Goal: Task Accomplishment & Management: Complete application form

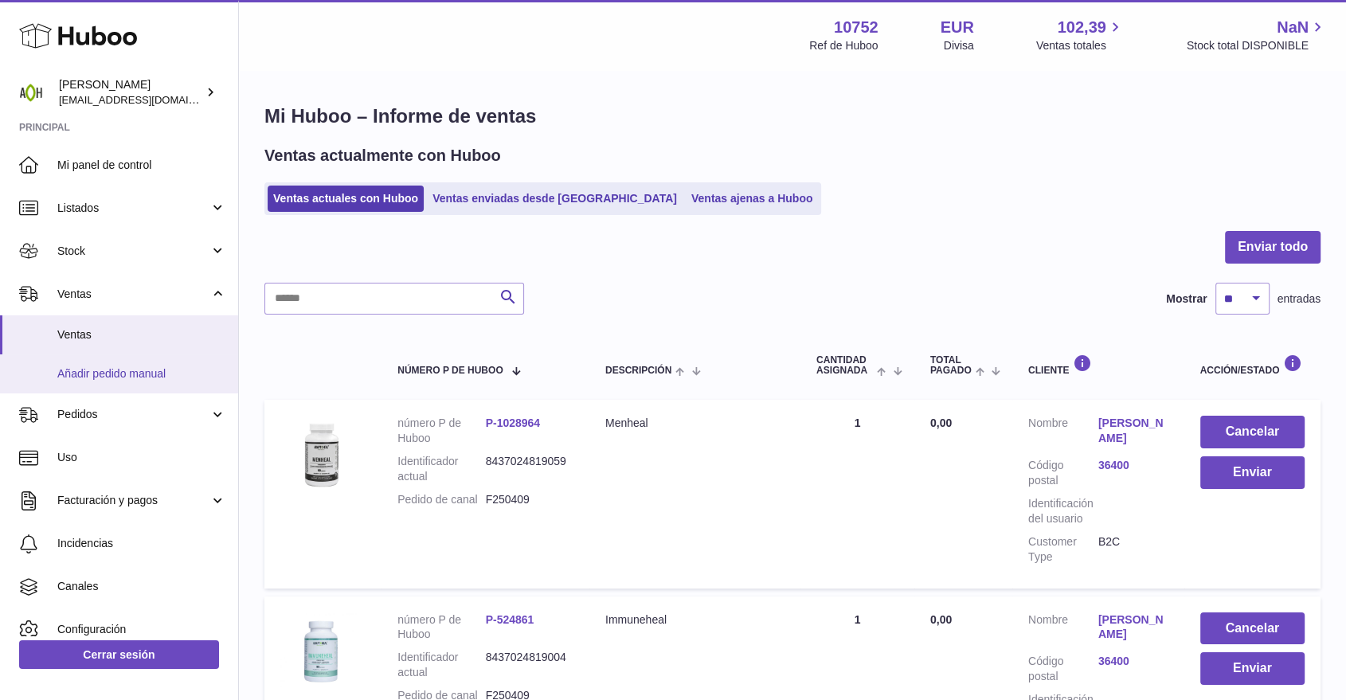
click at [140, 377] on span "Añadir pedido manual" at bounding box center [141, 373] width 169 height 15
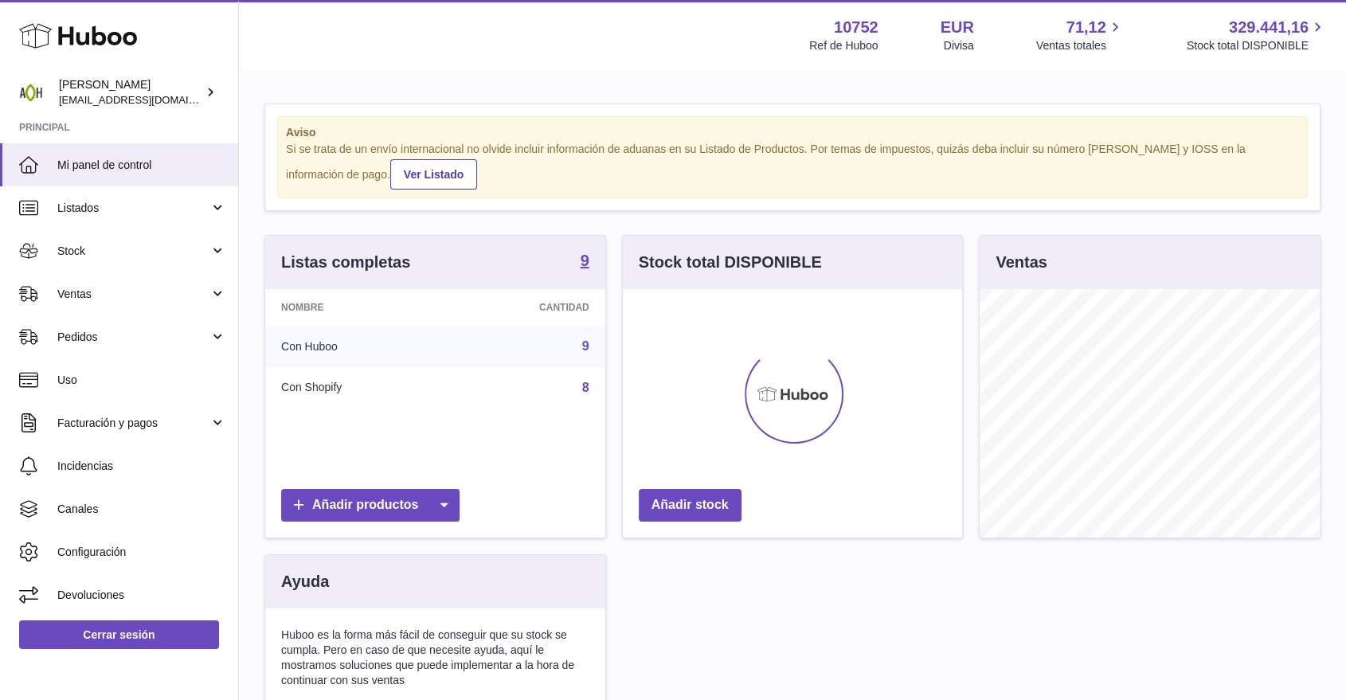
scroll to position [249, 339]
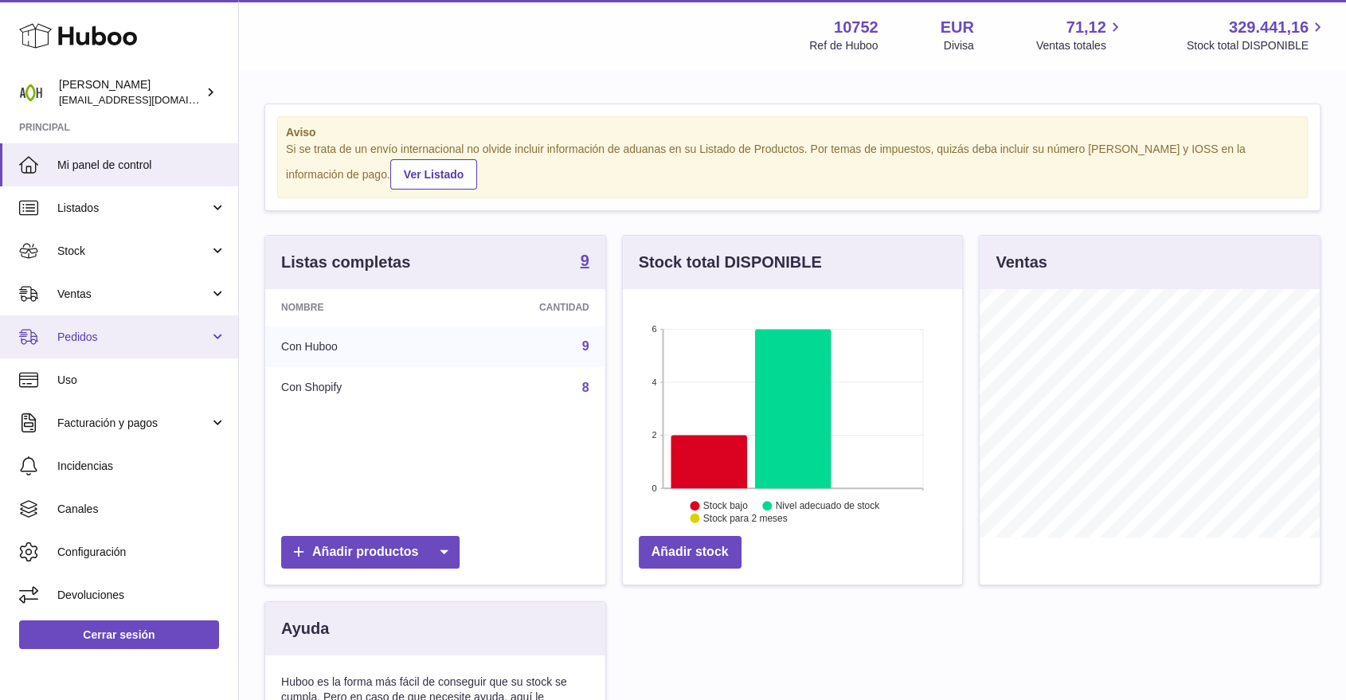
click at [139, 331] on span "Pedidos" at bounding box center [133, 337] width 152 height 15
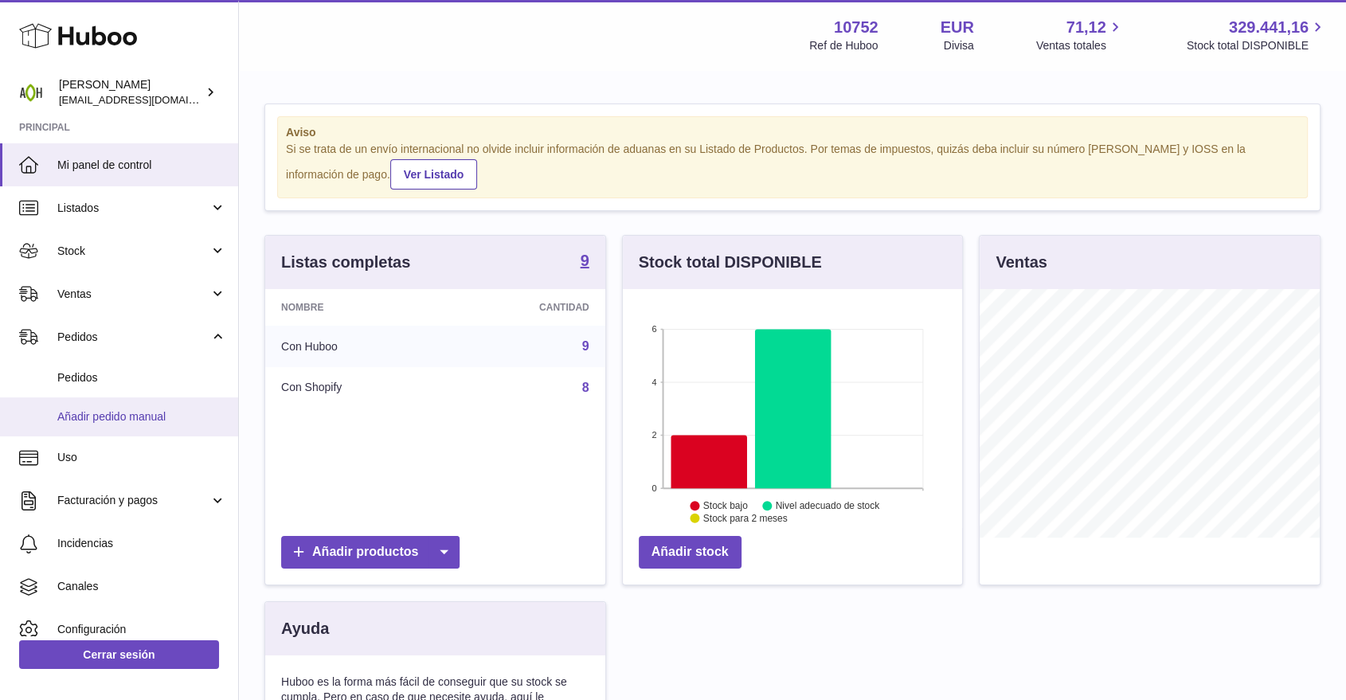
click at [119, 405] on link "Añadir pedido manual" at bounding box center [119, 417] width 238 height 39
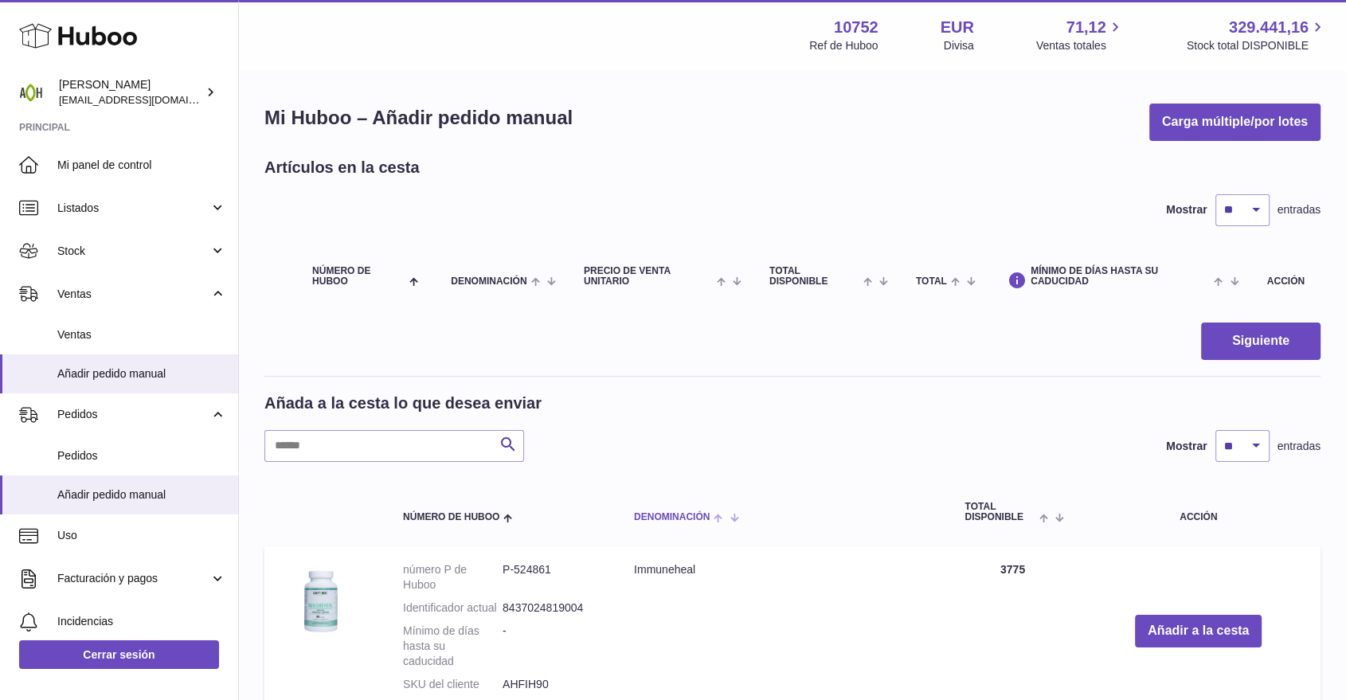
click at [673, 521] on span "Denominación" at bounding box center [672, 517] width 76 height 10
click at [1157, 635] on button "Añadir a la cesta" at bounding box center [1198, 631] width 127 height 33
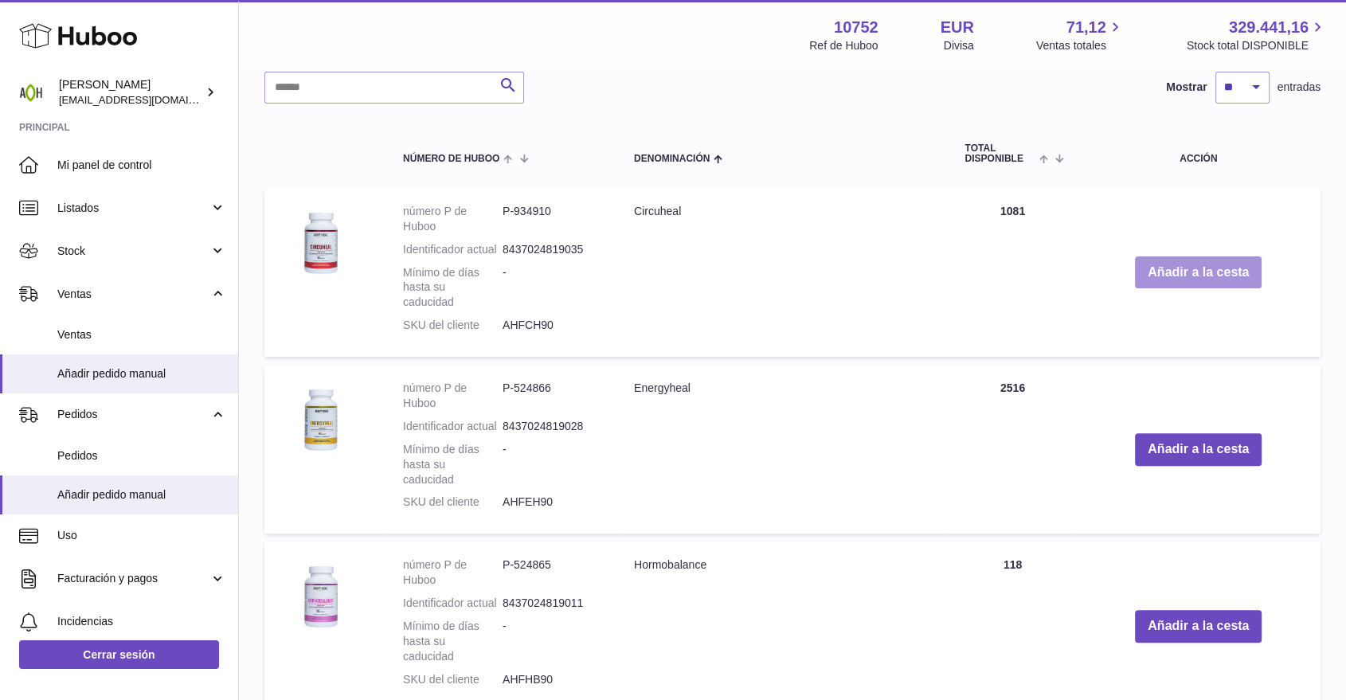
scroll to position [531, 0]
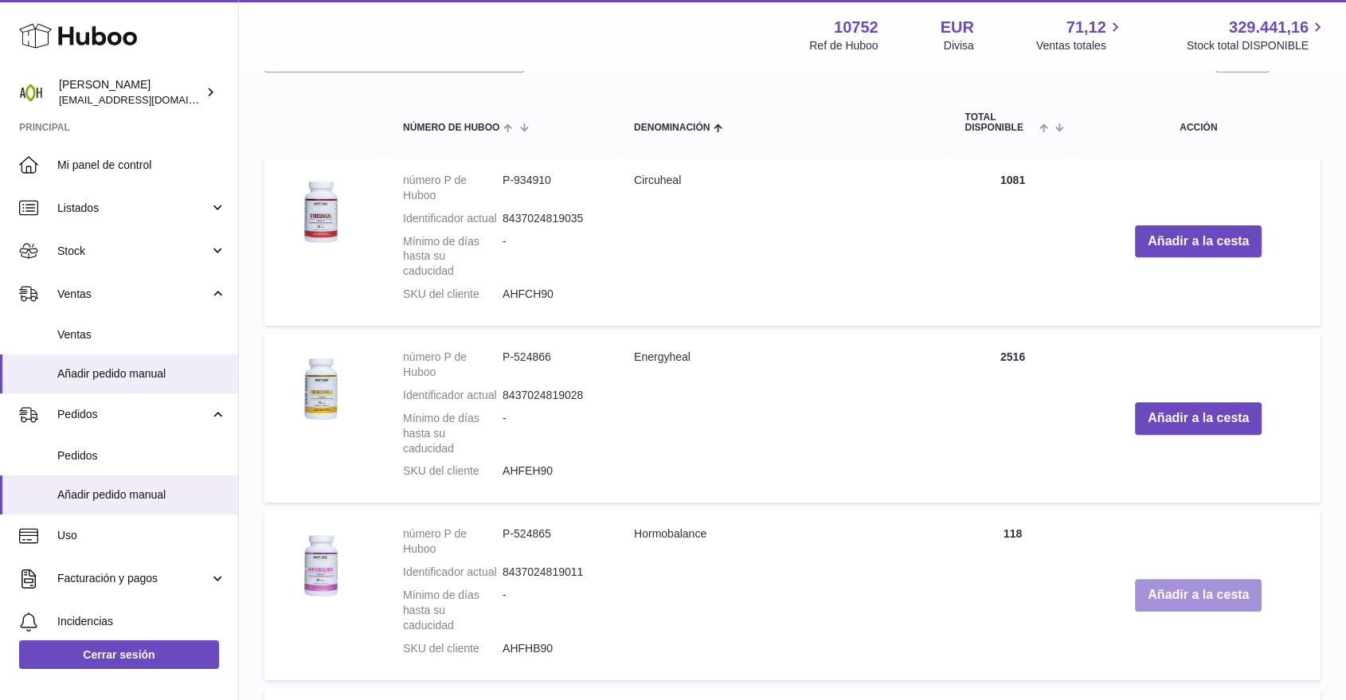
click at [1153, 605] on button "Añadir a la cesta" at bounding box center [1198, 595] width 127 height 33
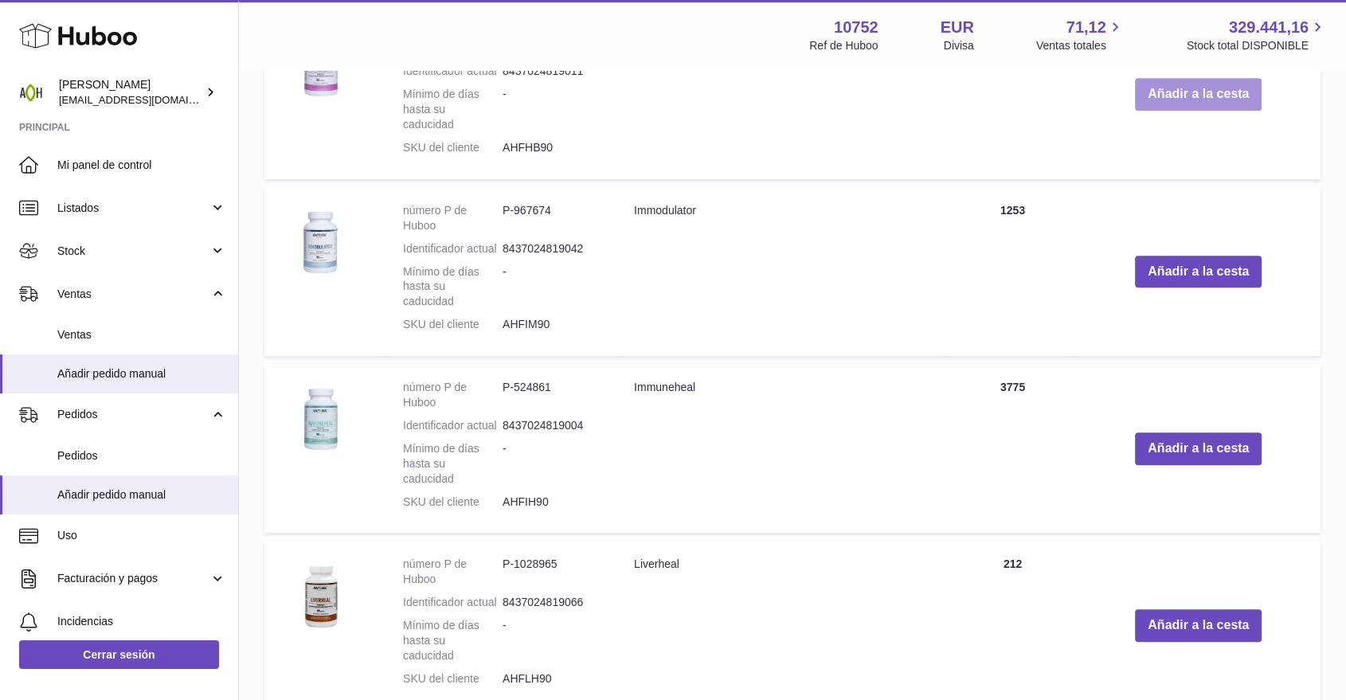
scroll to position [1192, 0]
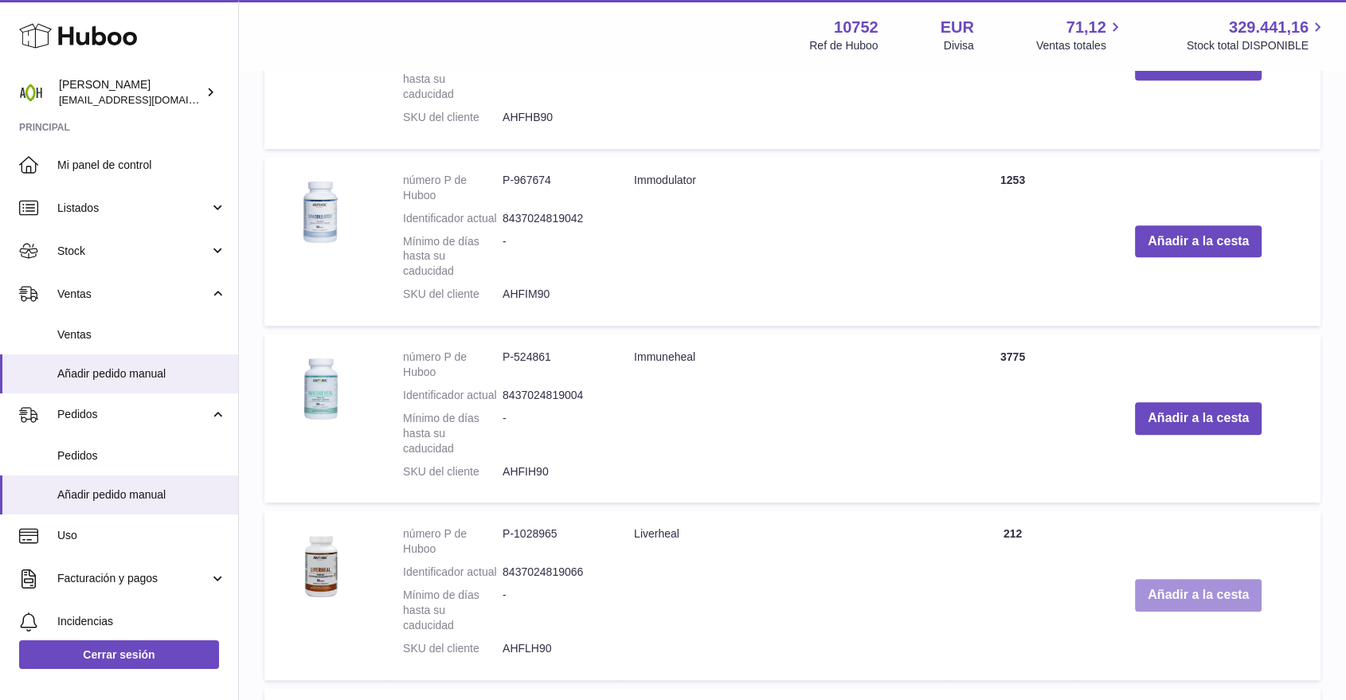
click at [1153, 600] on button "Añadir a la cesta" at bounding box center [1198, 595] width 127 height 33
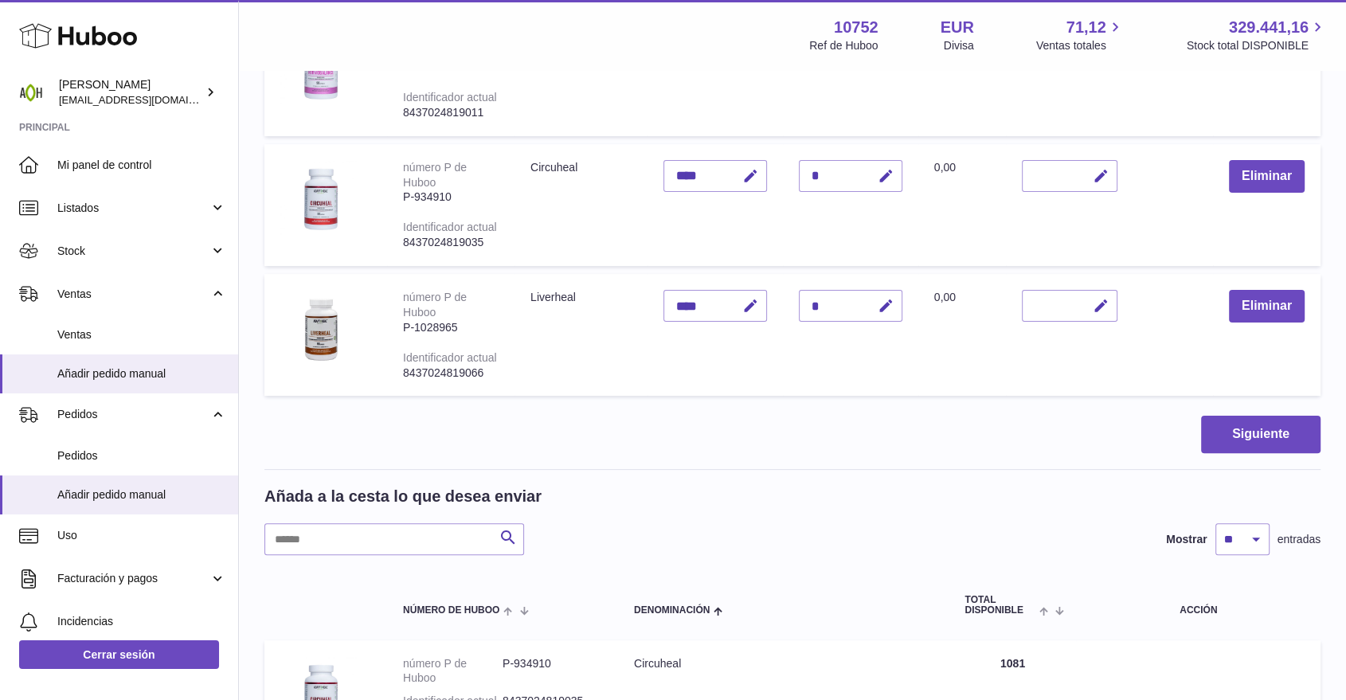
scroll to position [83, 0]
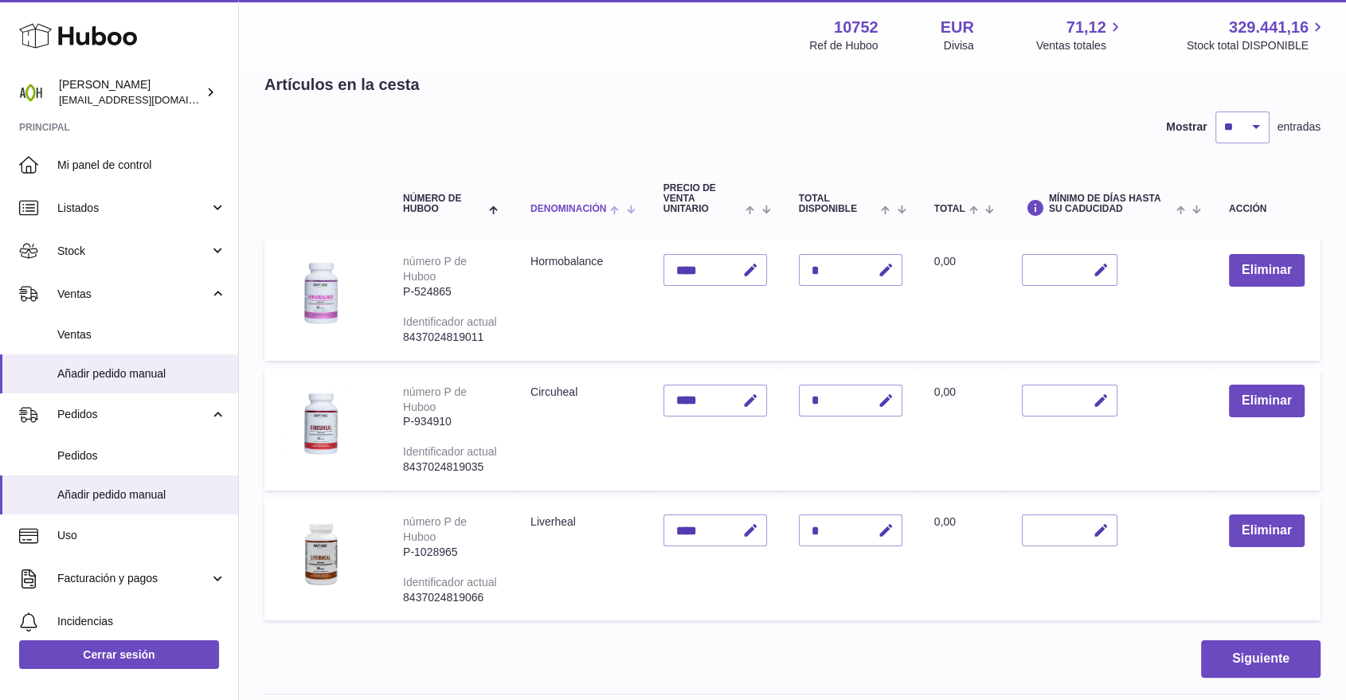
click at [543, 215] on th "Denominación" at bounding box center [581, 199] width 133 height 64
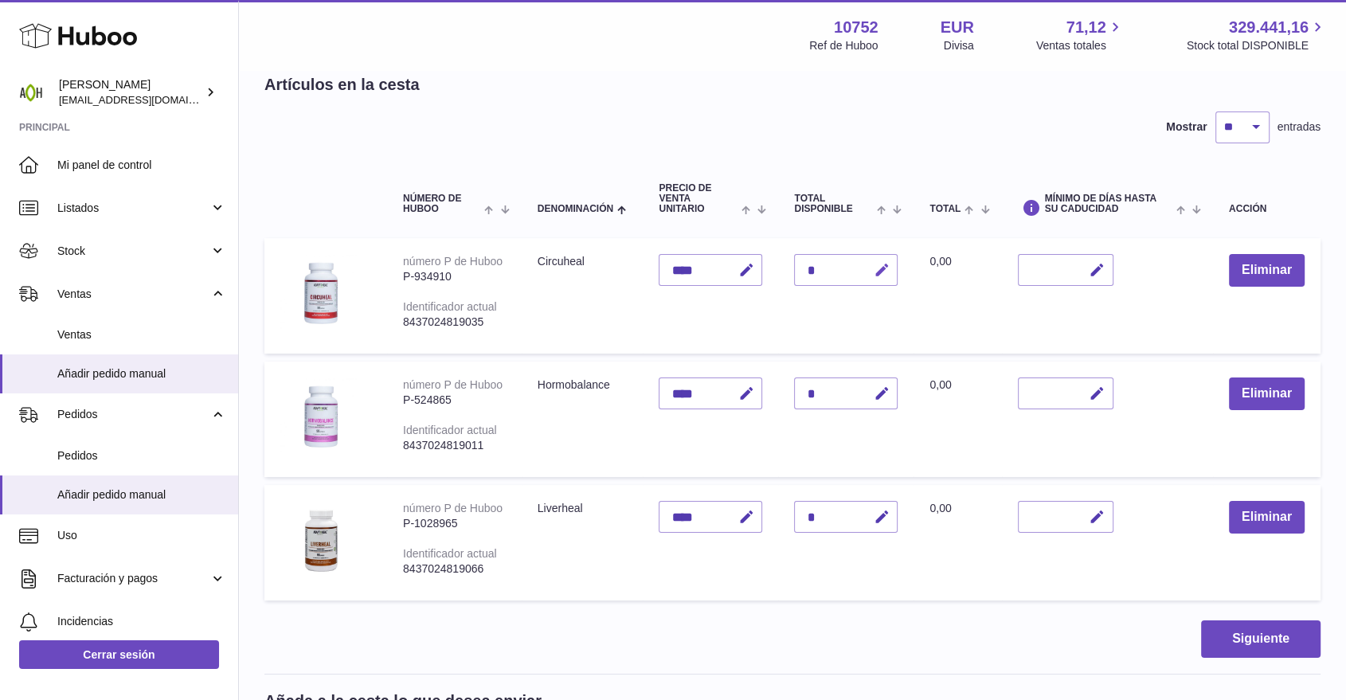
click at [878, 274] on icon "button" at bounding box center [881, 270] width 17 height 17
drag, startPoint x: 819, startPoint y: 272, endPoint x: 797, endPoint y: 272, distance: 22.3
click at [797, 272] on input "*" at bounding box center [846, 270] width 104 height 32
type input "*"
click at [869, 262] on button "submit" at bounding box center [879, 269] width 30 height 25
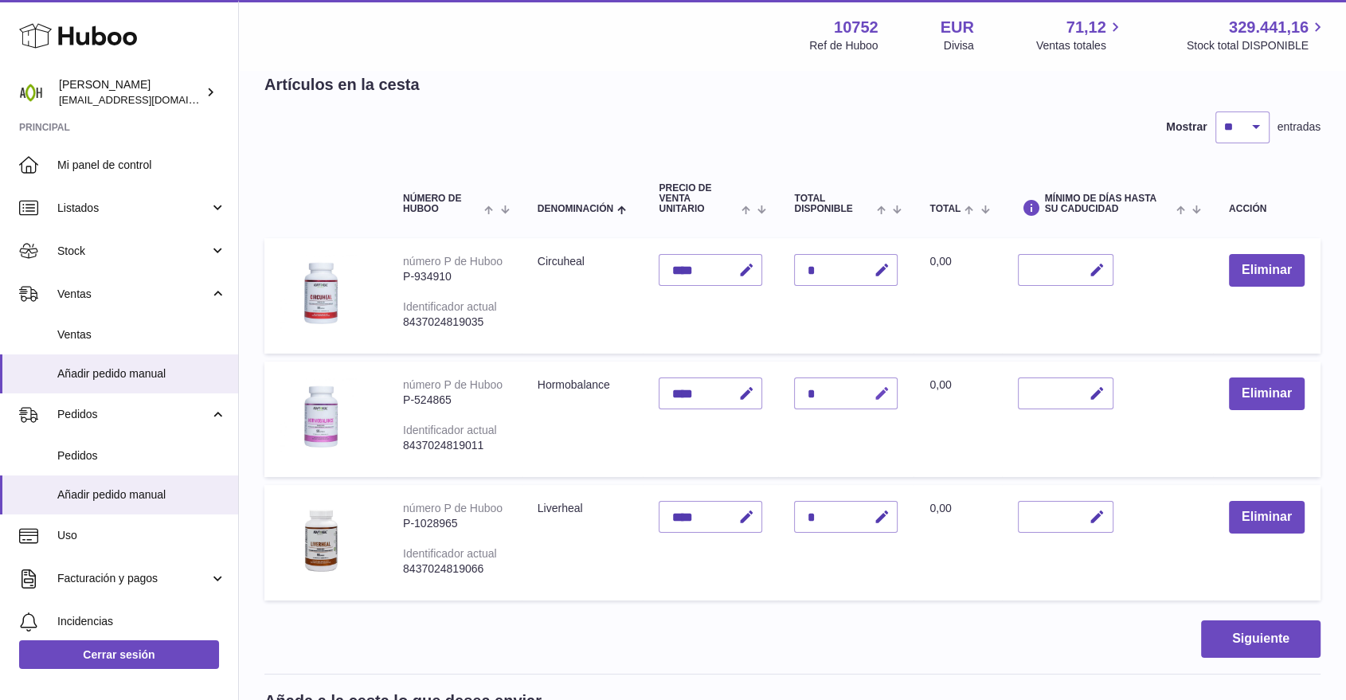
click at [879, 392] on icon "button" at bounding box center [881, 394] width 17 height 17
drag, startPoint x: 822, startPoint y: 384, endPoint x: 809, endPoint y: 391, distance: 14.6
click at [809, 391] on input "*" at bounding box center [846, 394] width 104 height 32
type input "*"
click at [875, 393] on icon "submit" at bounding box center [882, 393] width 14 height 14
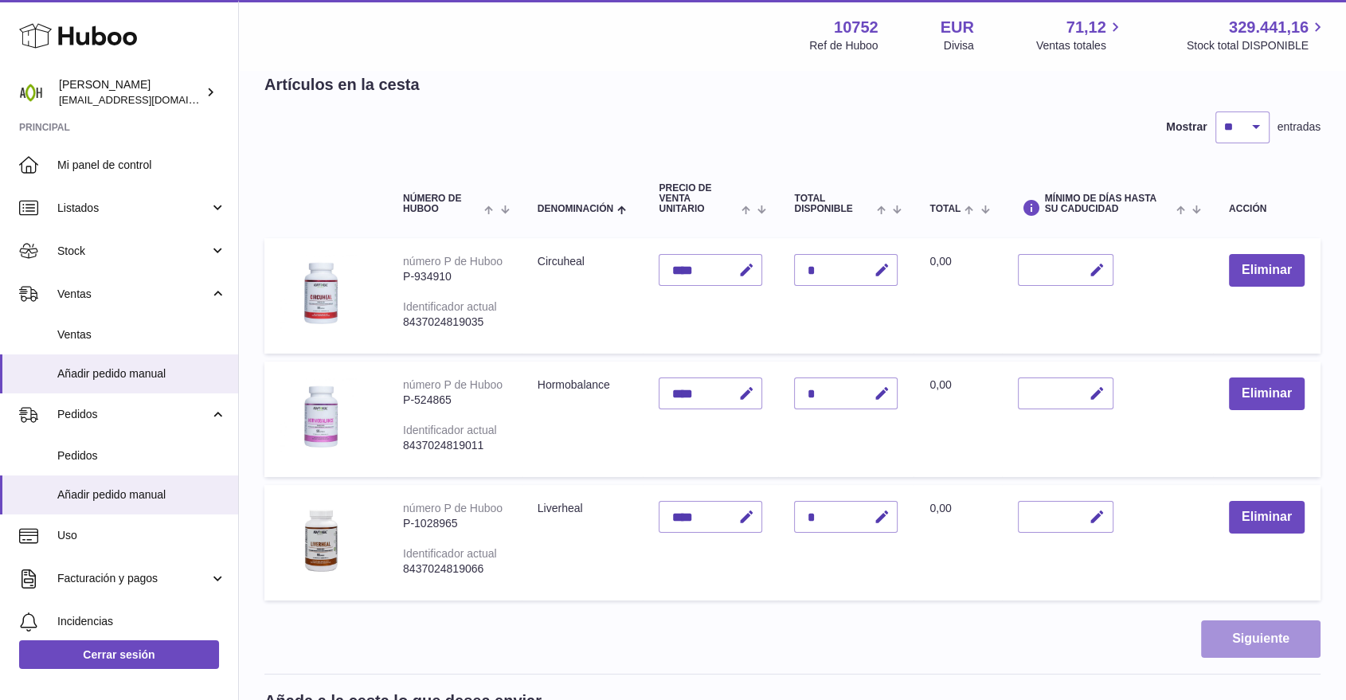
click at [1292, 645] on button "Siguiente" at bounding box center [1260, 639] width 119 height 37
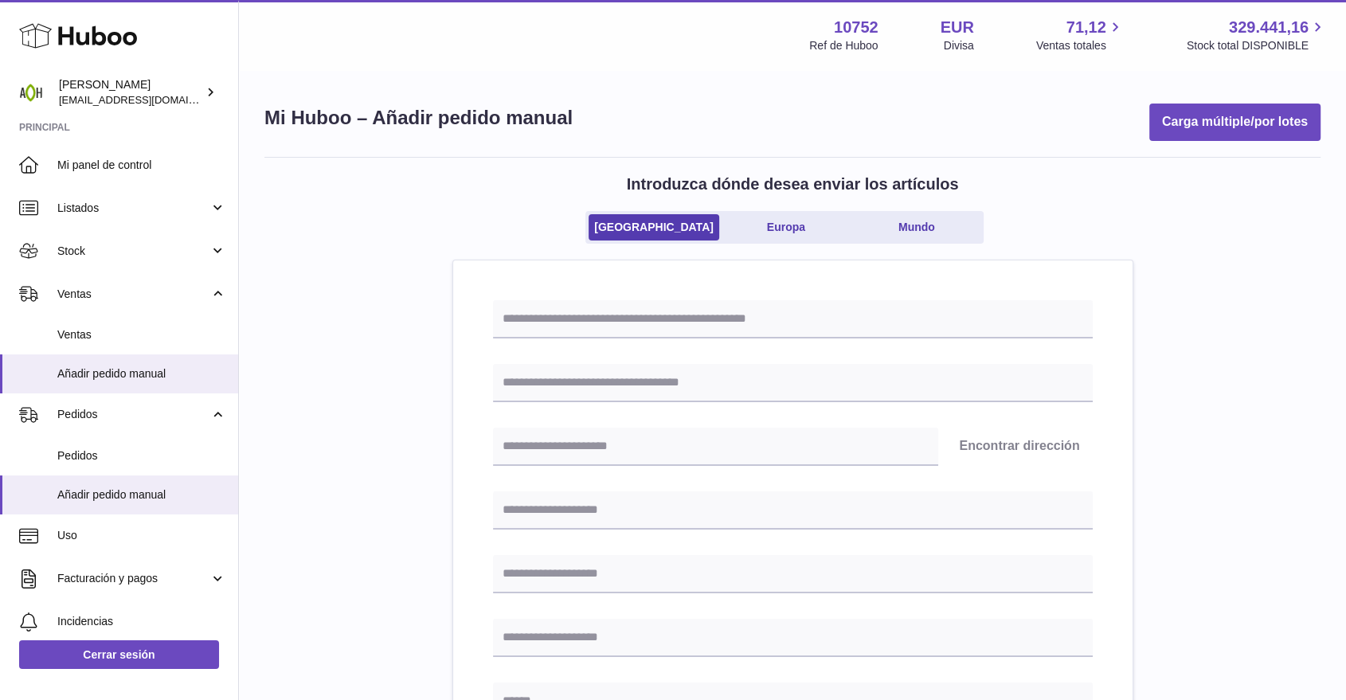
click at [790, 241] on ul "Reino Unido Europa Mundo" at bounding box center [785, 227] width 398 height 33
click at [787, 232] on link "Europa" at bounding box center [786, 227] width 127 height 26
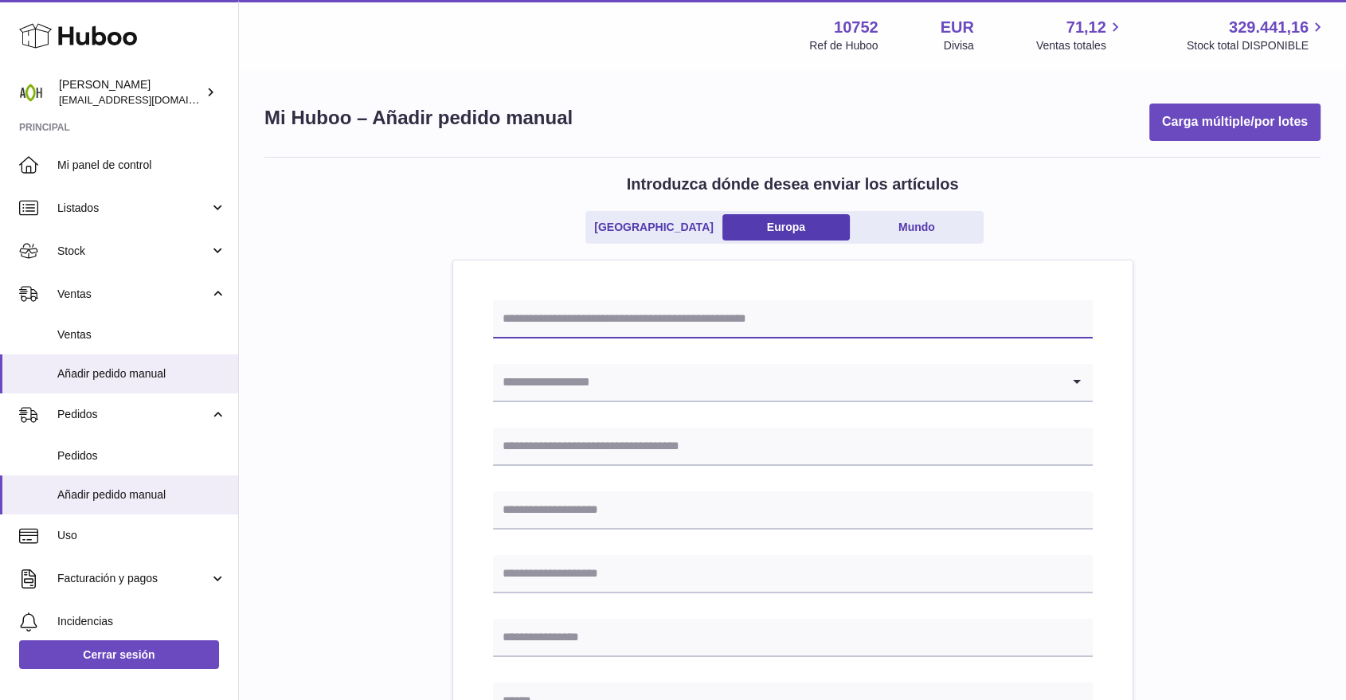
click at [709, 325] on input "text" at bounding box center [793, 319] width 600 height 38
drag, startPoint x: 527, startPoint y: 322, endPoint x: 546, endPoint y: 321, distance: 19.9
click at [546, 321] on input "*******" at bounding box center [793, 319] width 600 height 38
type input "*******"
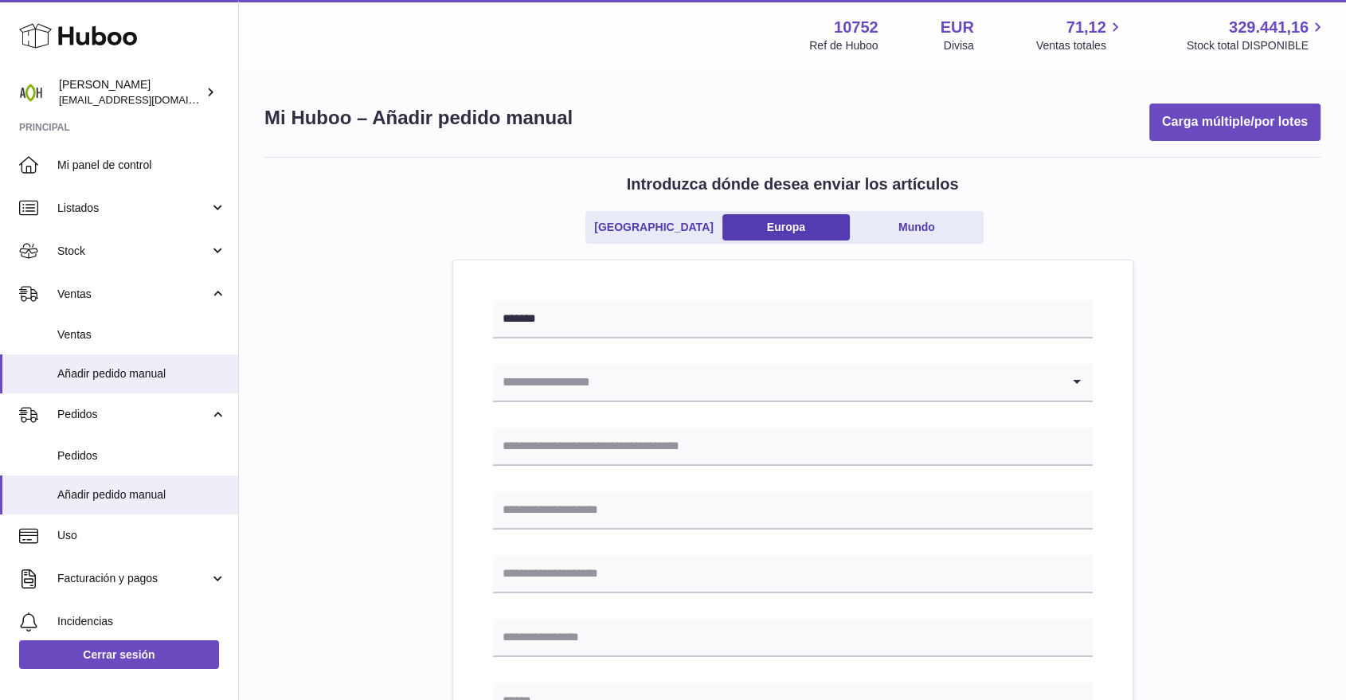
click at [539, 378] on input "Search for option" at bounding box center [777, 382] width 568 height 37
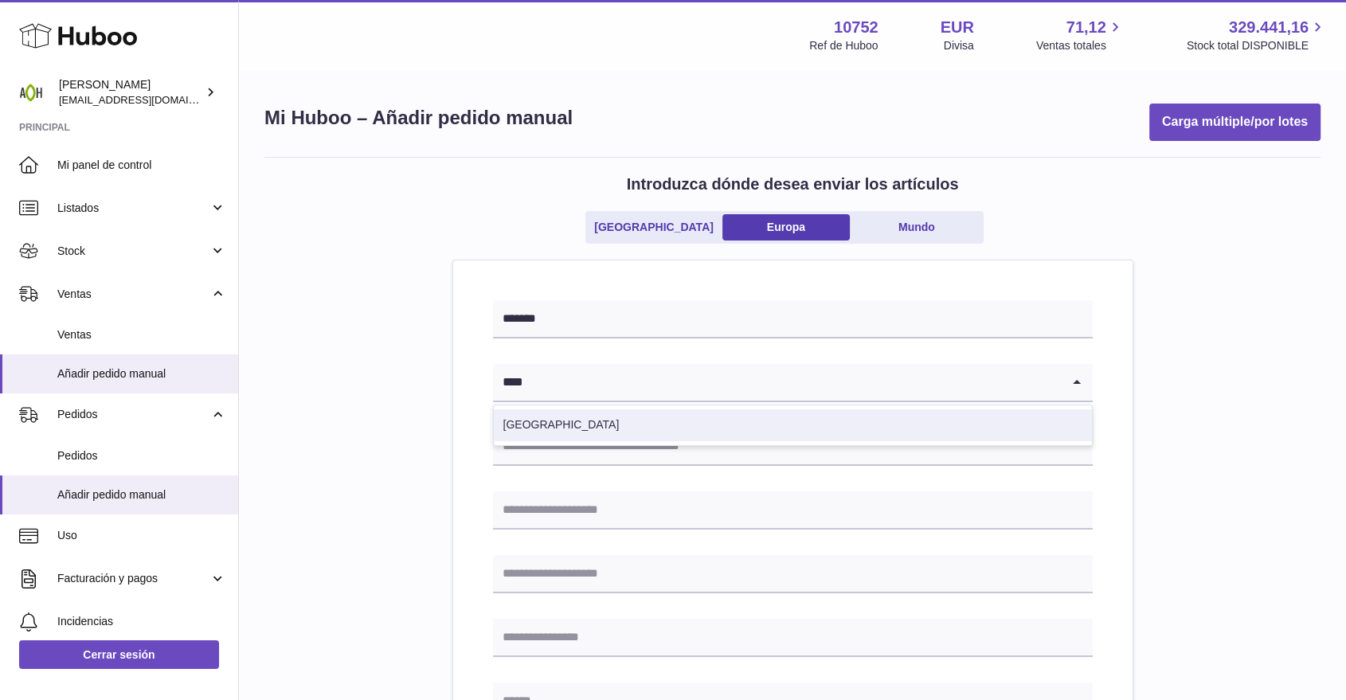
click at [526, 413] on li "España" at bounding box center [793, 425] width 598 height 32
type input "****"
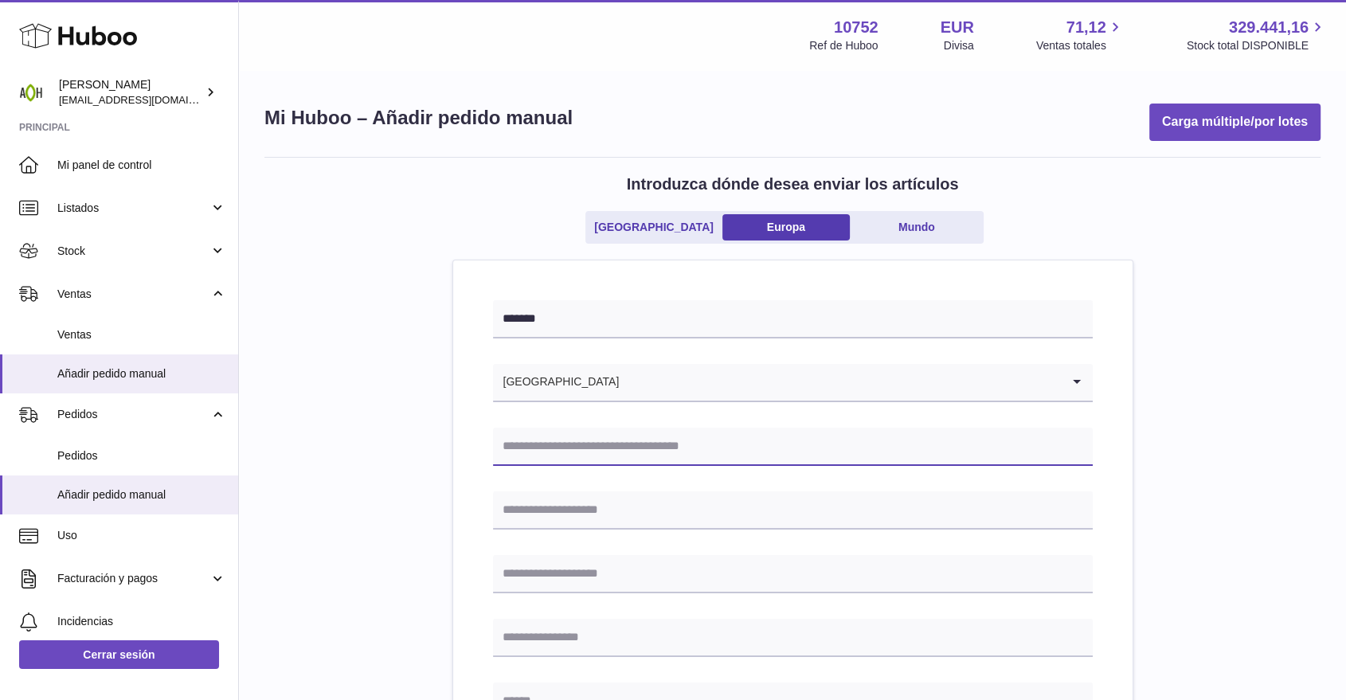
click at [526, 437] on input "text" at bounding box center [793, 447] width 600 height 38
click at [593, 458] on input "text" at bounding box center [793, 447] width 600 height 38
type input "**********"
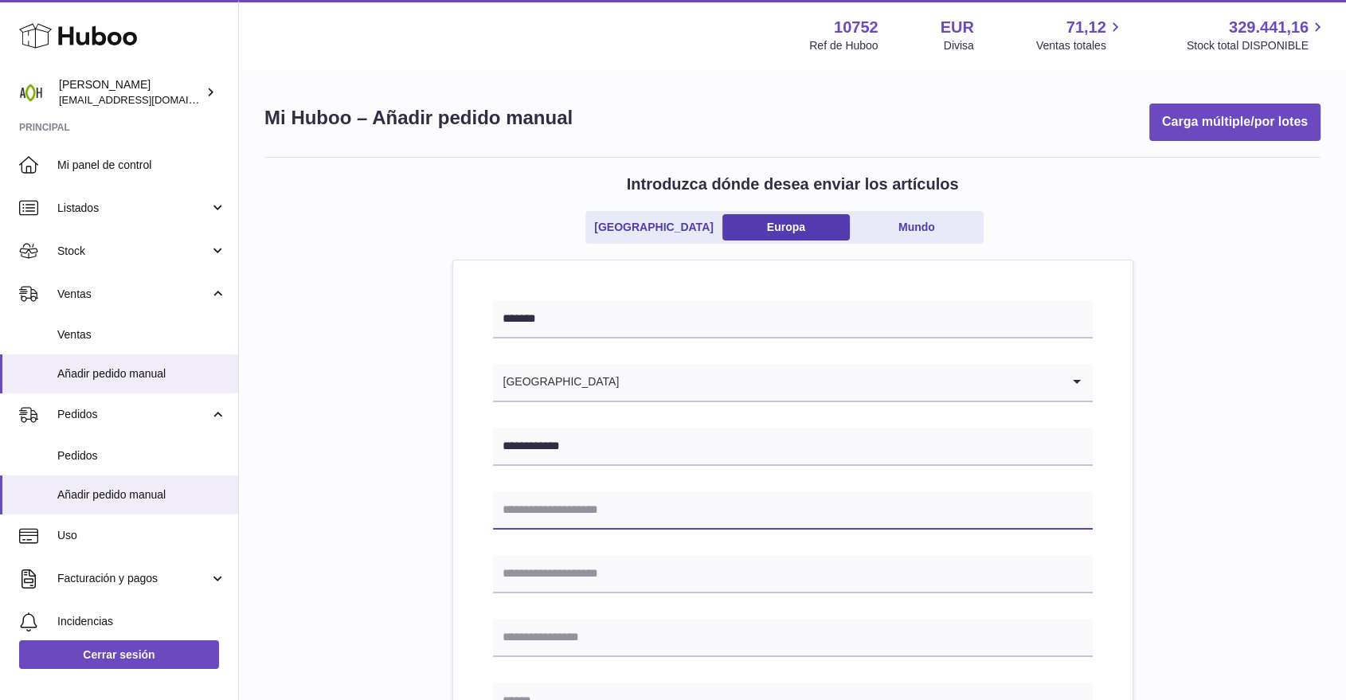
click at [584, 512] on input "text" at bounding box center [793, 511] width 600 height 38
type input "**********"
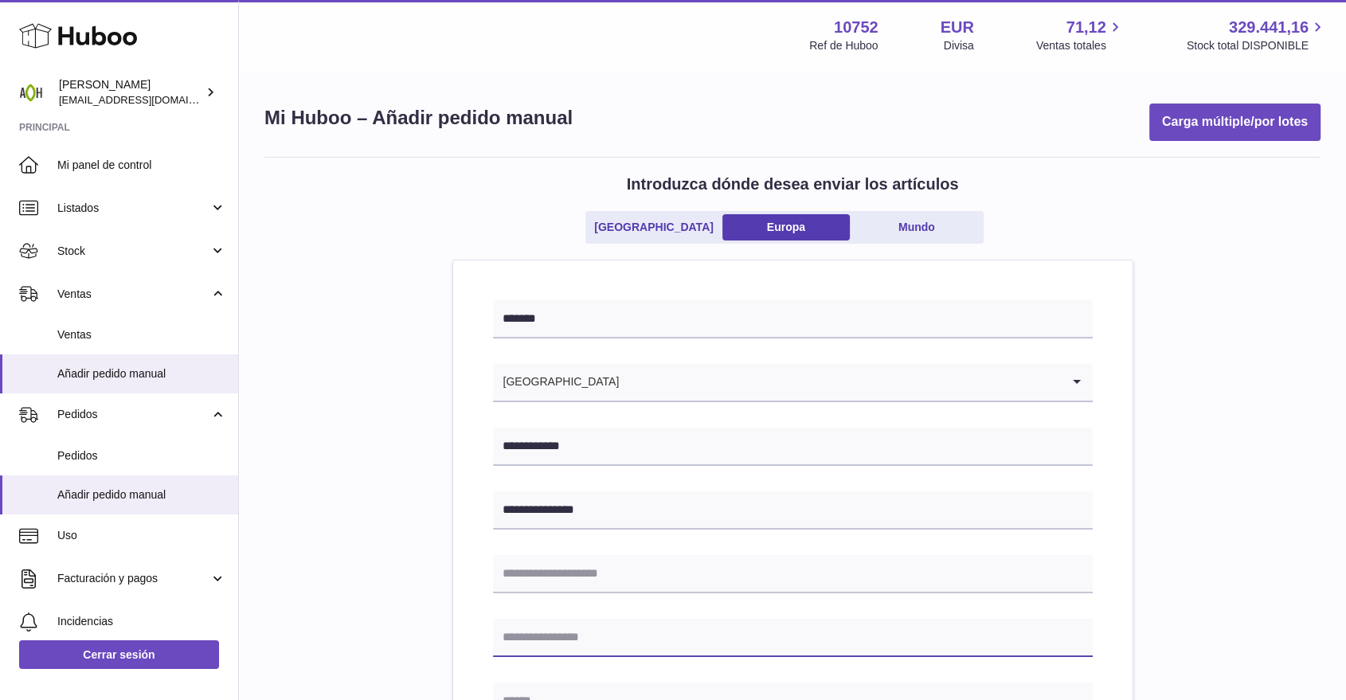
click at [542, 630] on input "text" at bounding box center [793, 638] width 600 height 38
type input "******"
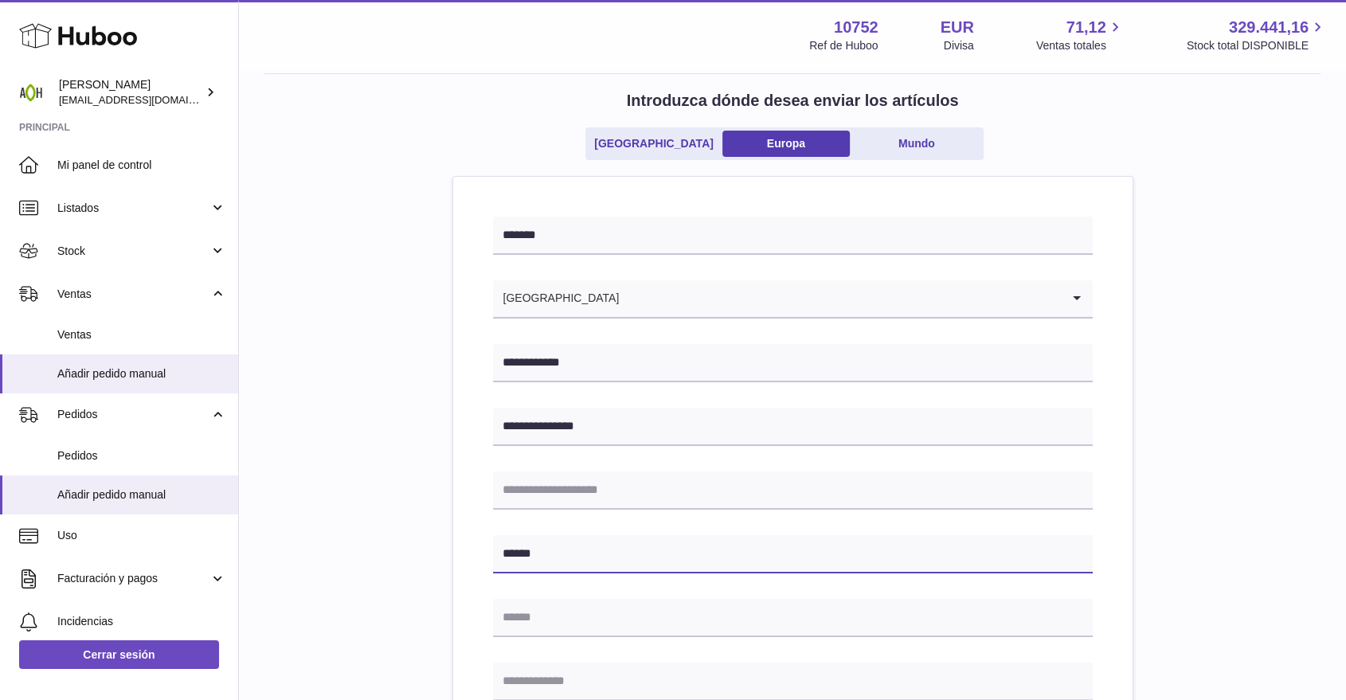
scroll to position [88, 0]
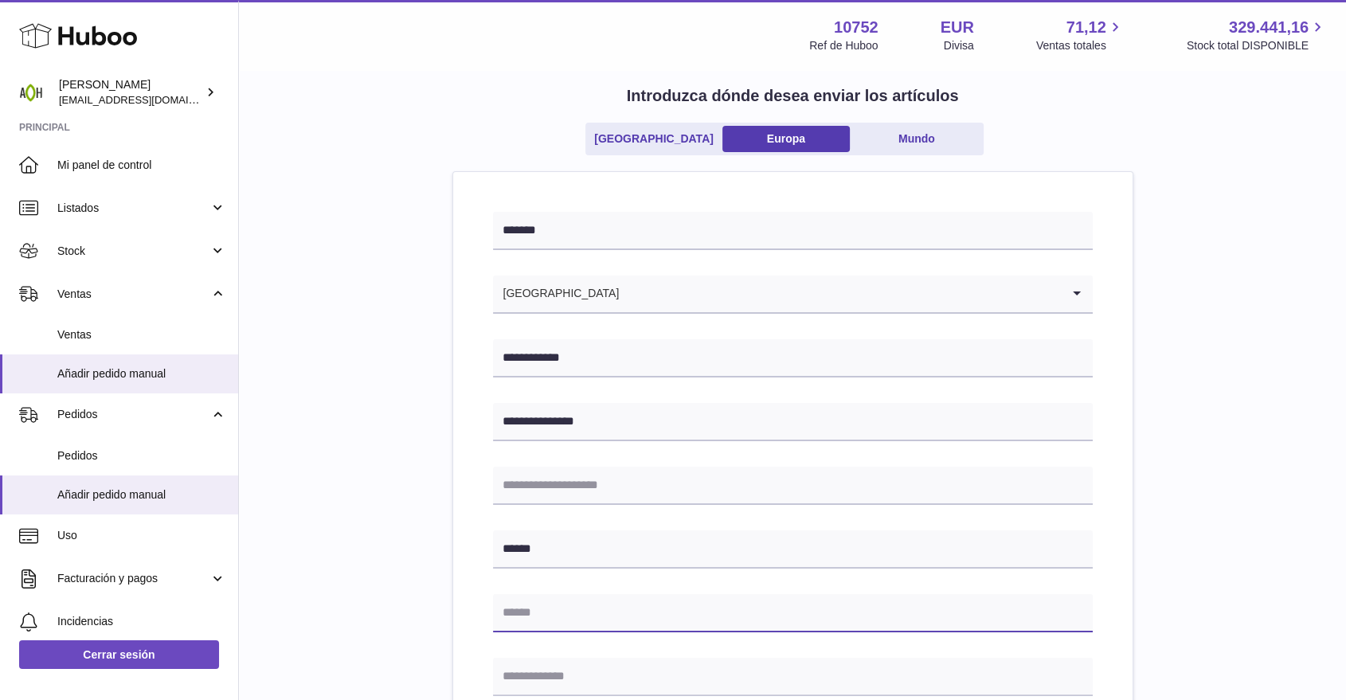
click at [545, 607] on input "text" at bounding box center [793, 613] width 600 height 38
type input "******"
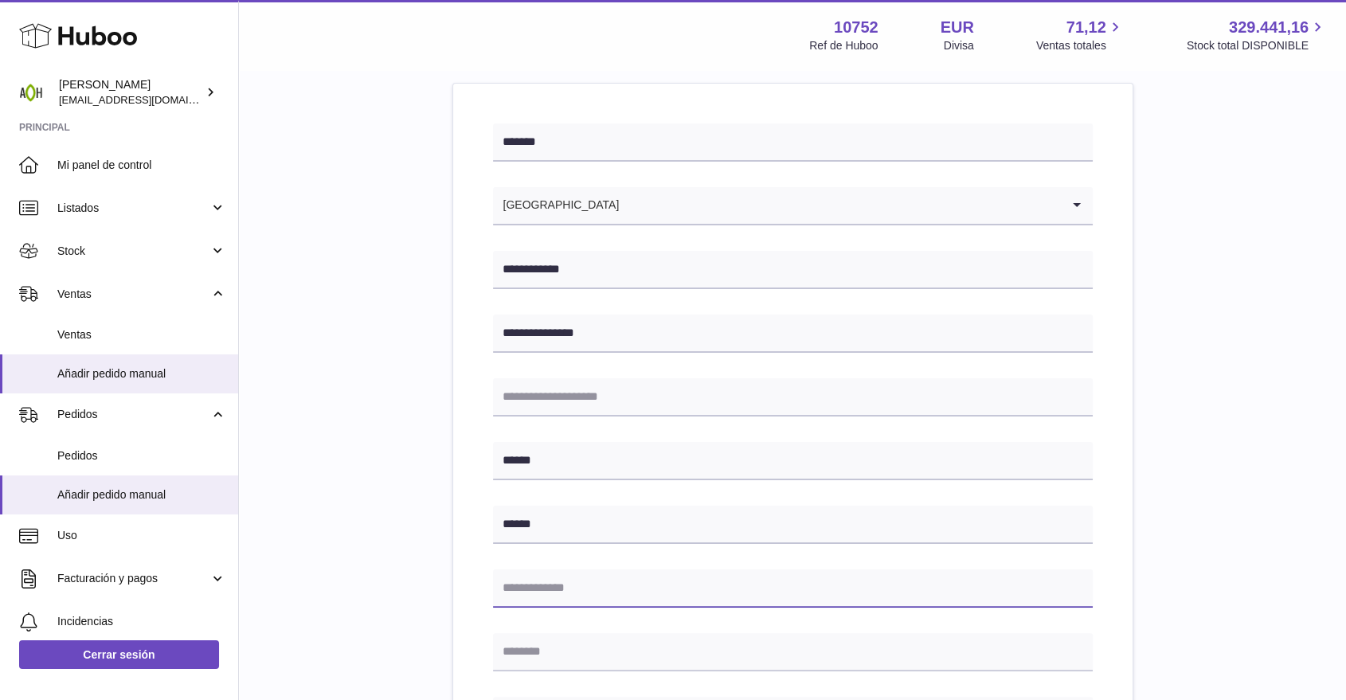
click at [548, 578] on input "text" at bounding box center [793, 589] width 600 height 38
type input "*****"
click at [515, 655] on input "text" at bounding box center [793, 652] width 600 height 38
type input "*********"
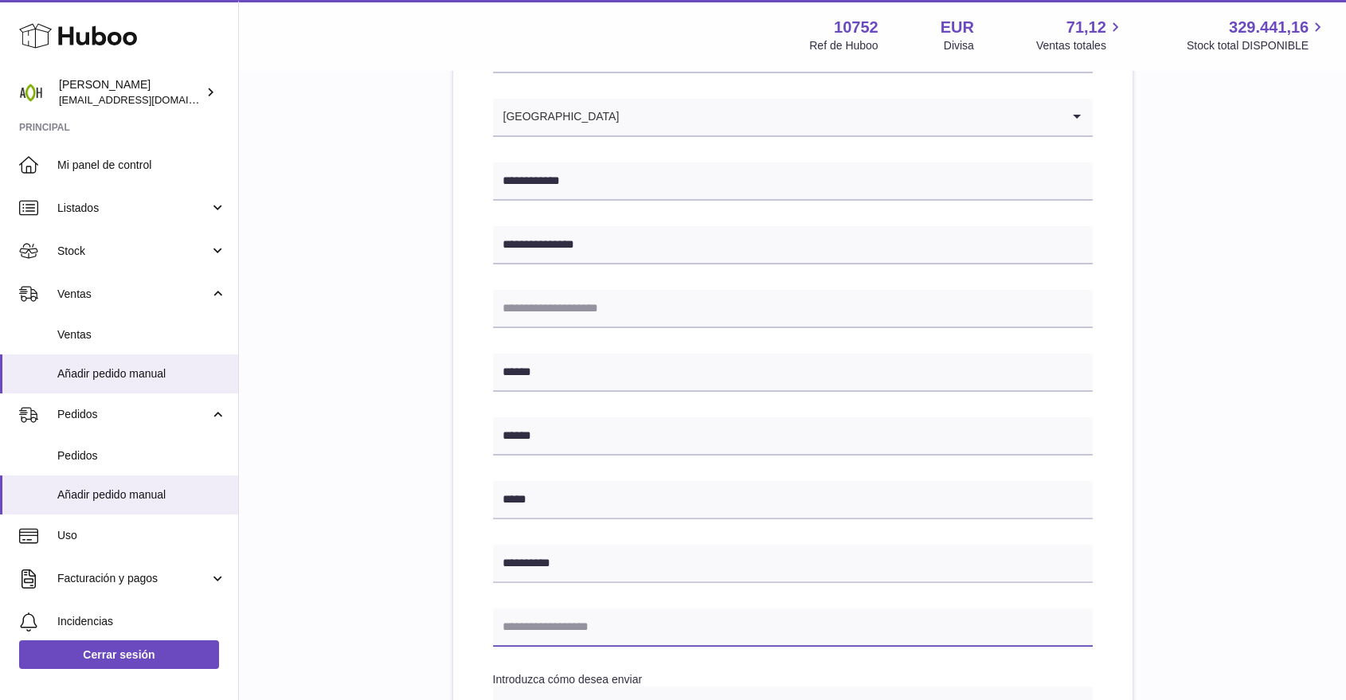
click at [599, 620] on input "text" at bounding box center [793, 628] width 600 height 38
type input "**********"
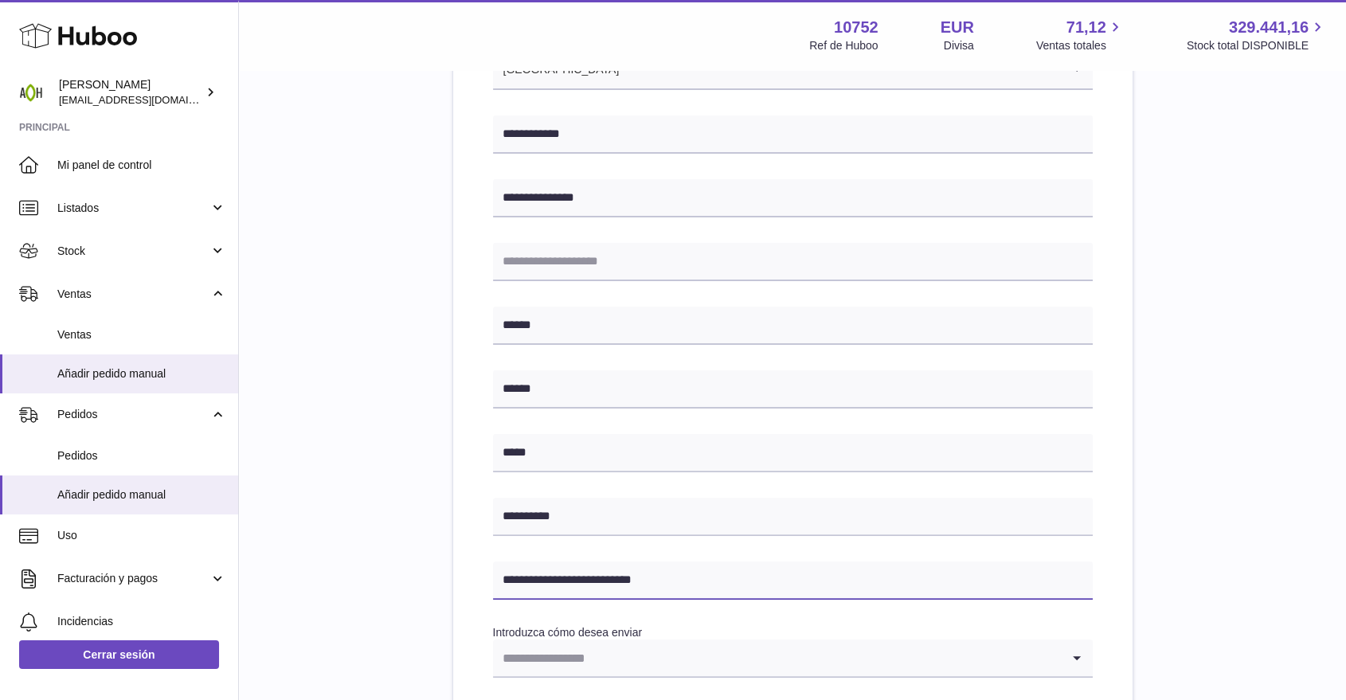
scroll to position [354, 0]
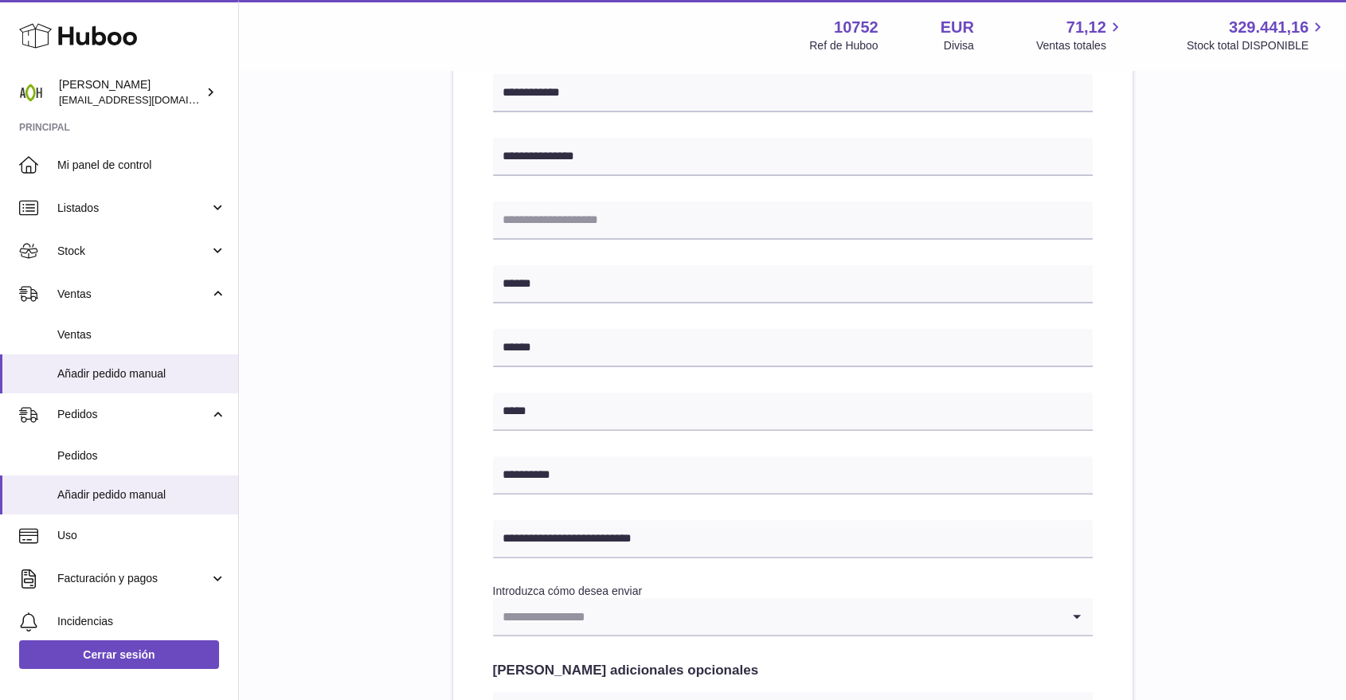
click at [605, 617] on input "Search for option" at bounding box center [777, 616] width 568 height 37
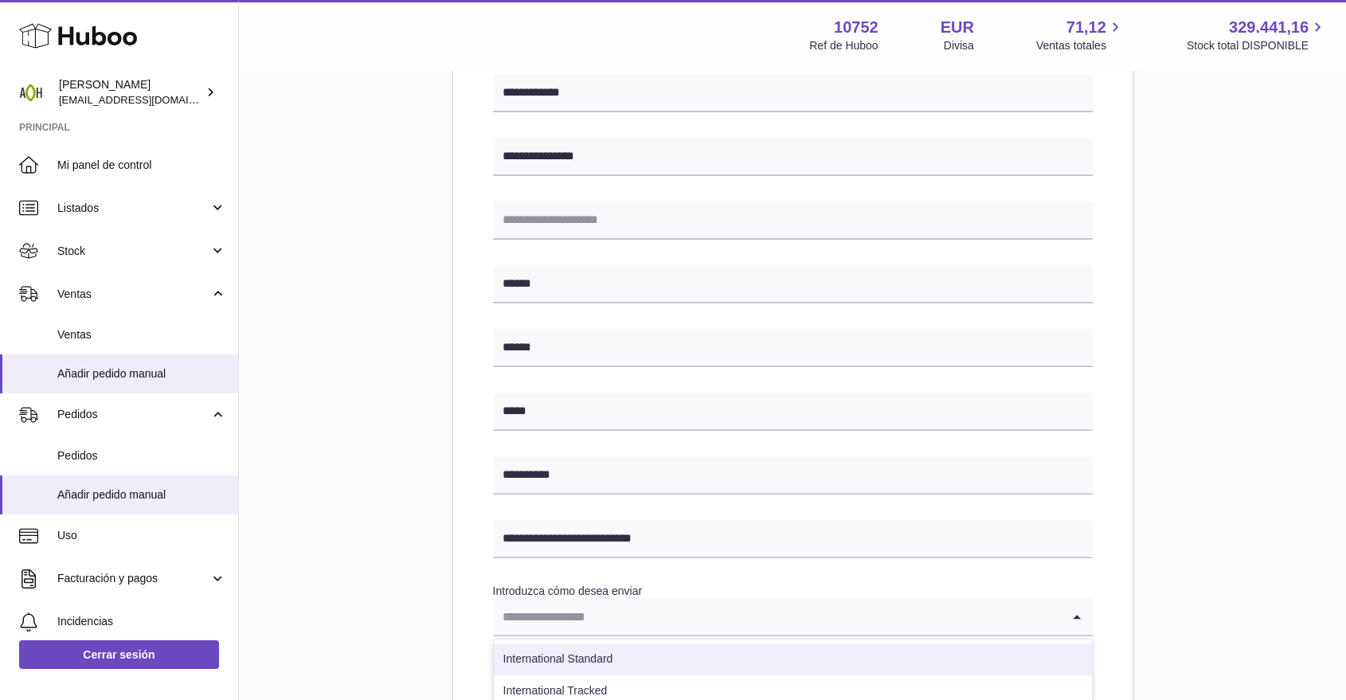
click at [589, 648] on li "International Standard" at bounding box center [793, 660] width 598 height 32
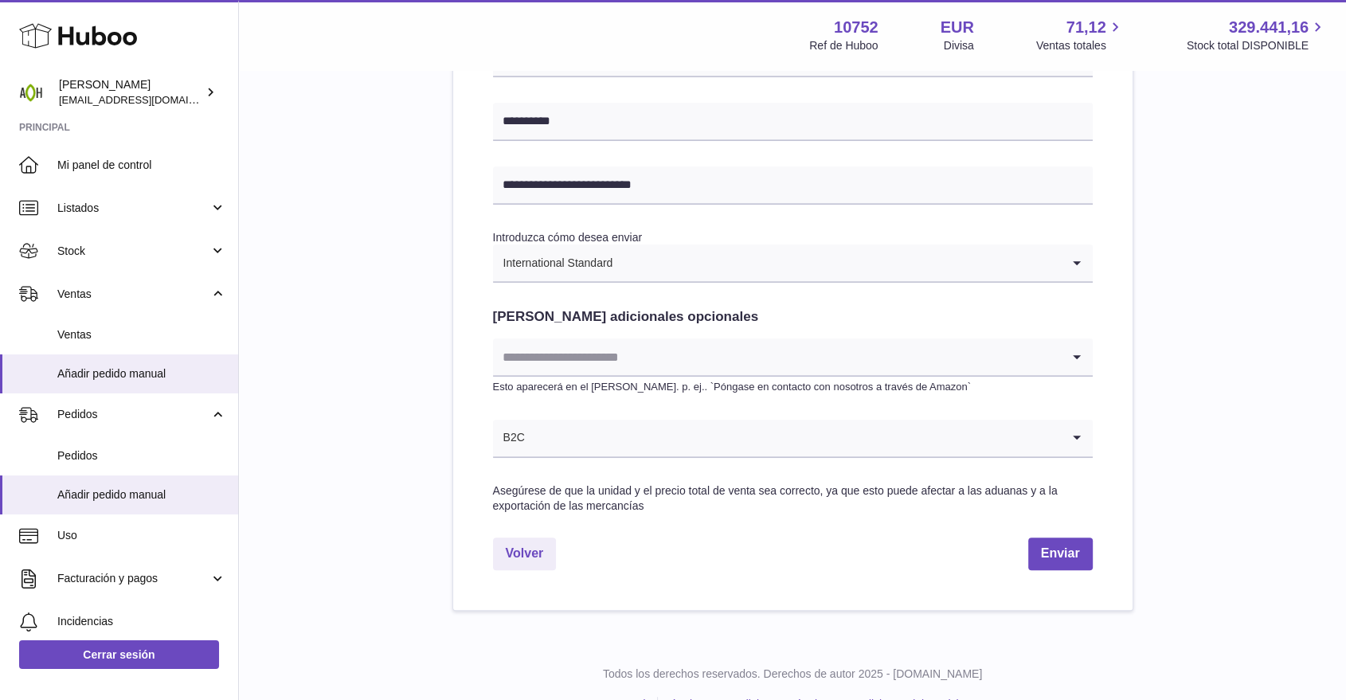
scroll to position [707, 0]
click at [1073, 554] on button "Enviar" at bounding box center [1060, 554] width 65 height 33
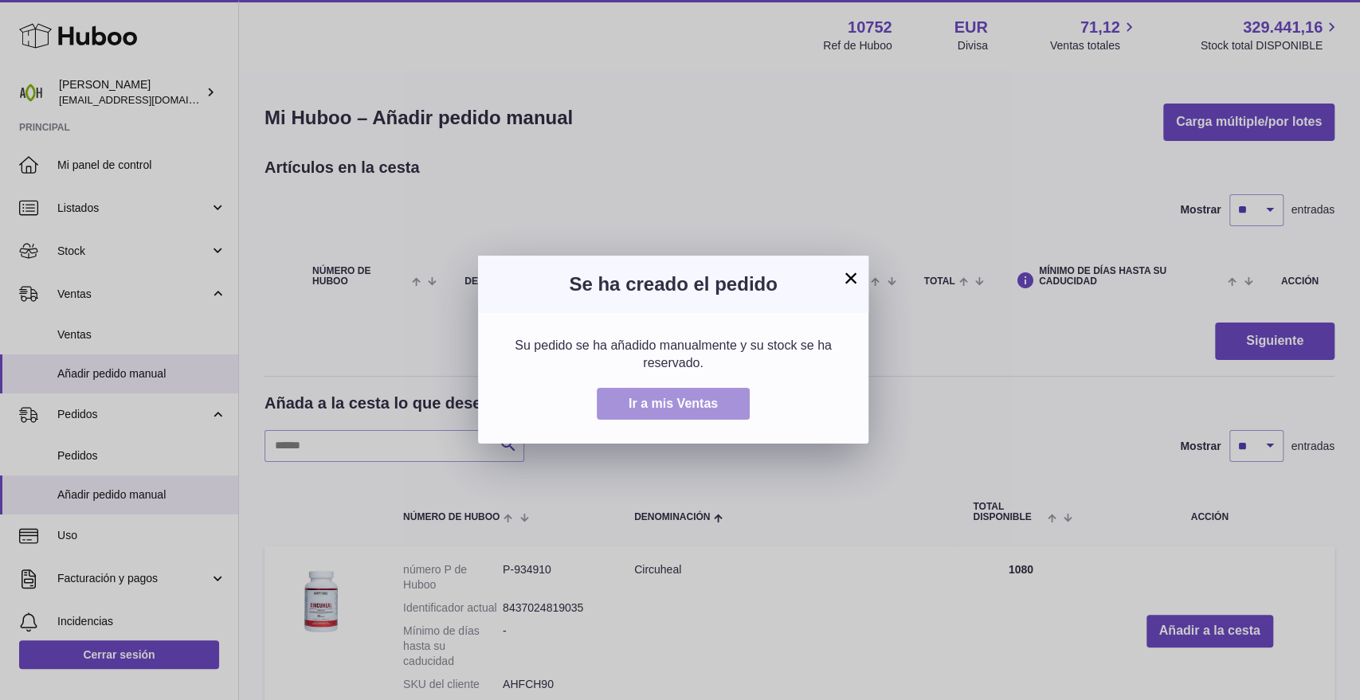
click at [686, 404] on span "Ir a mis Ventas" at bounding box center [673, 404] width 89 height 14
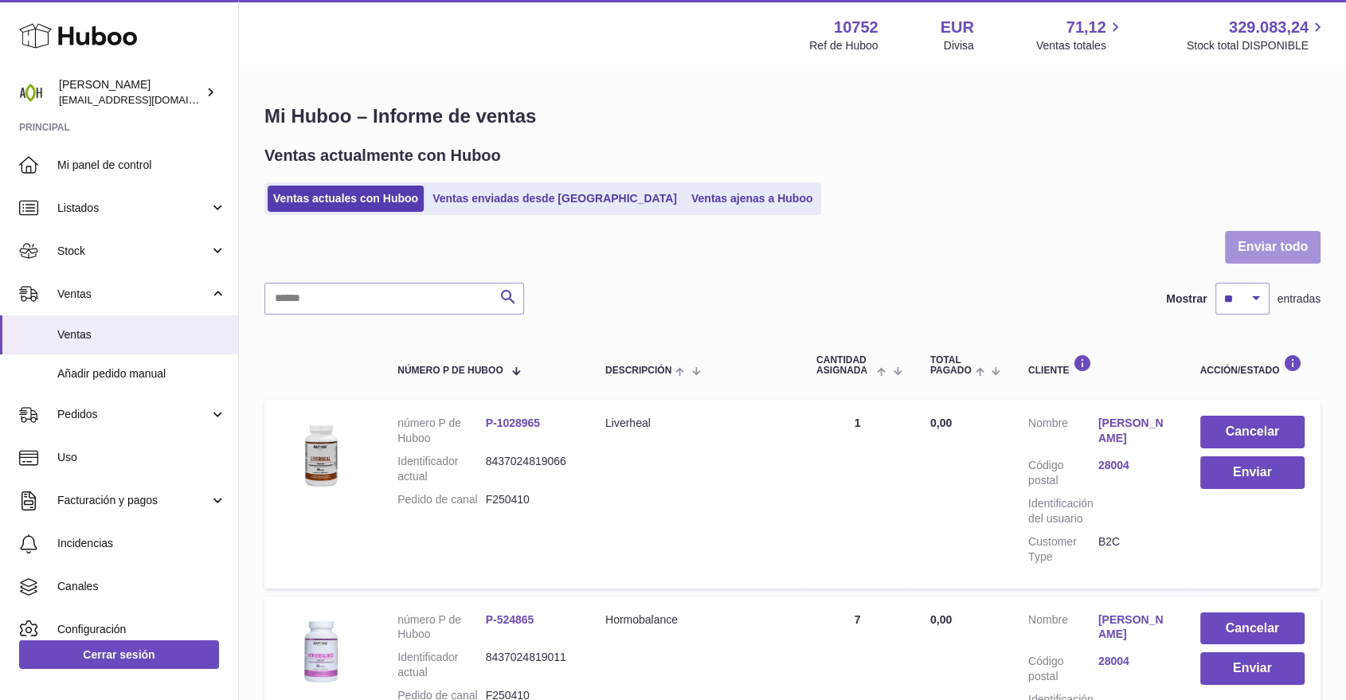
click at [1249, 257] on button "Enviar todo" at bounding box center [1273, 247] width 96 height 33
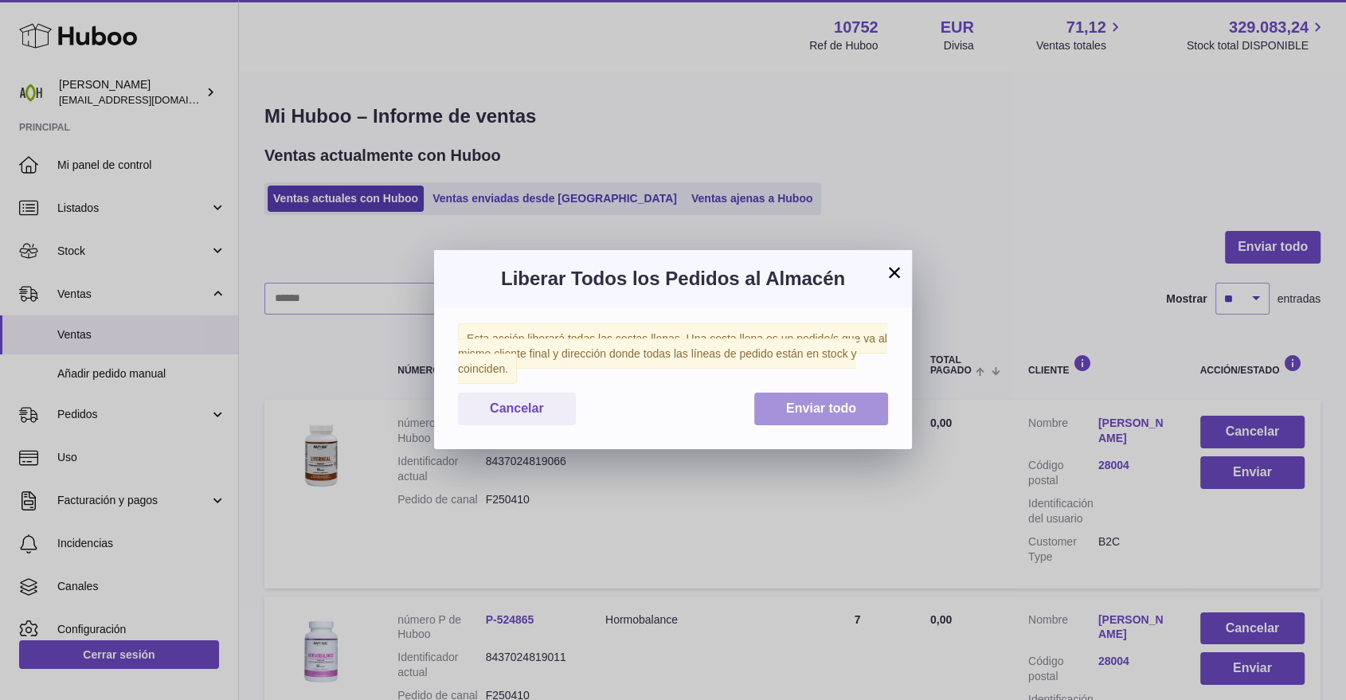
click at [781, 412] on button "Enviar todo" at bounding box center [821, 409] width 134 height 33
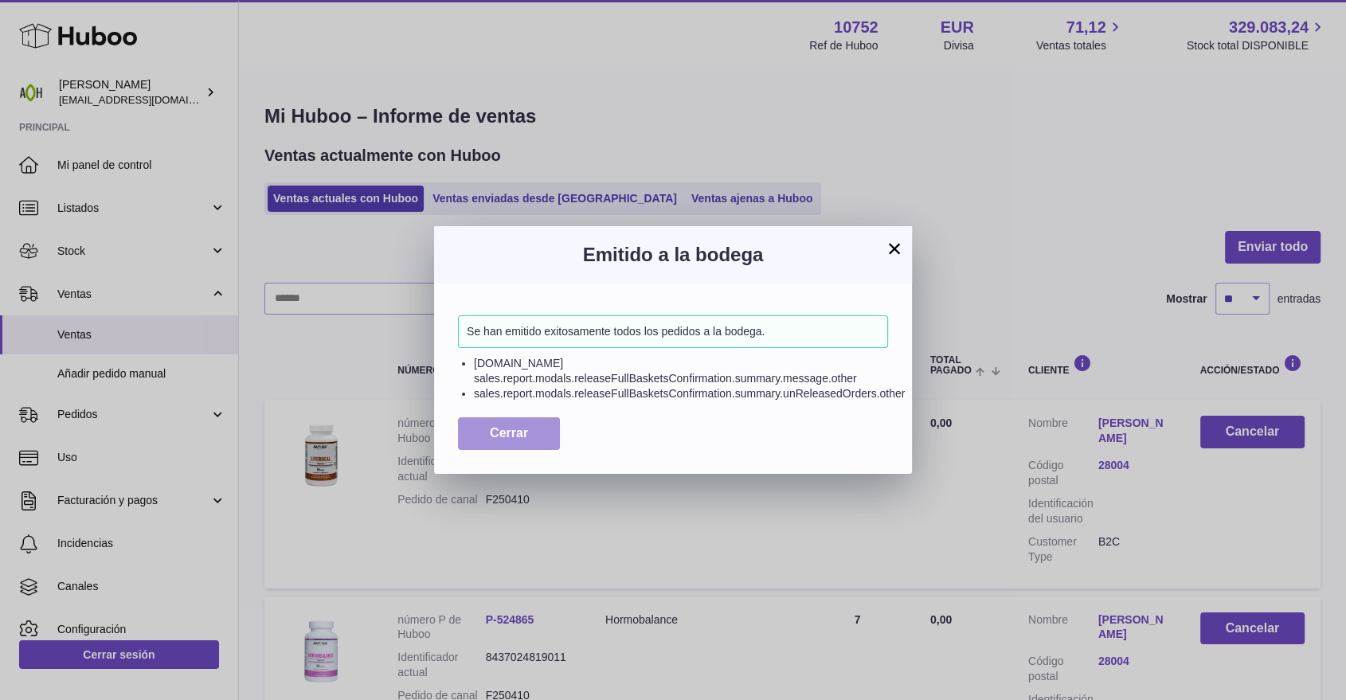
click at [513, 426] on span "Cerrar" at bounding box center [509, 433] width 38 height 14
